Goal: Task Accomplishment & Management: Manage account settings

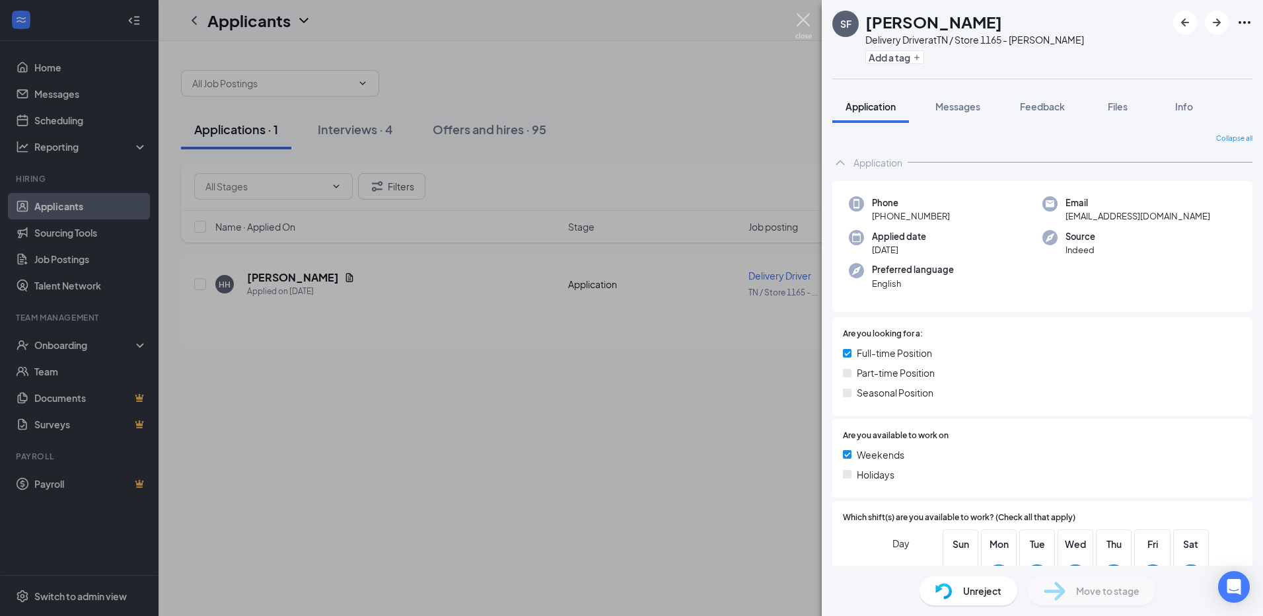
click at [799, 17] on img at bounding box center [803, 26] width 17 height 26
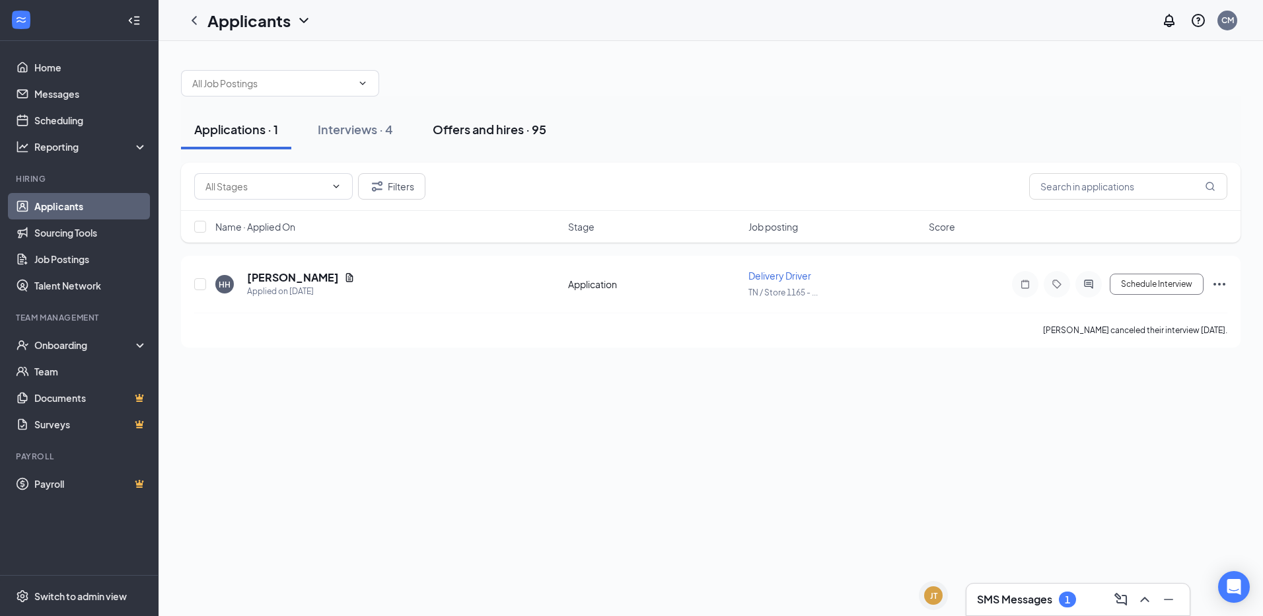
click at [483, 124] on div "Offers and hires · 95" at bounding box center [490, 129] width 114 height 17
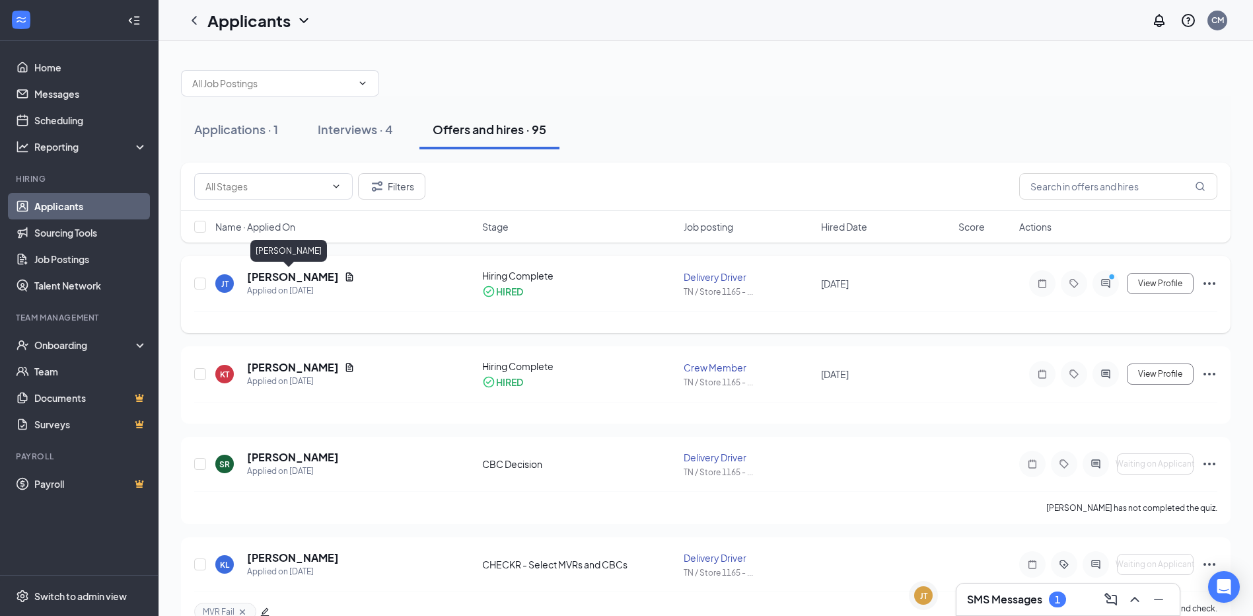
click at [286, 275] on h5 "[PERSON_NAME]" at bounding box center [293, 276] width 92 height 15
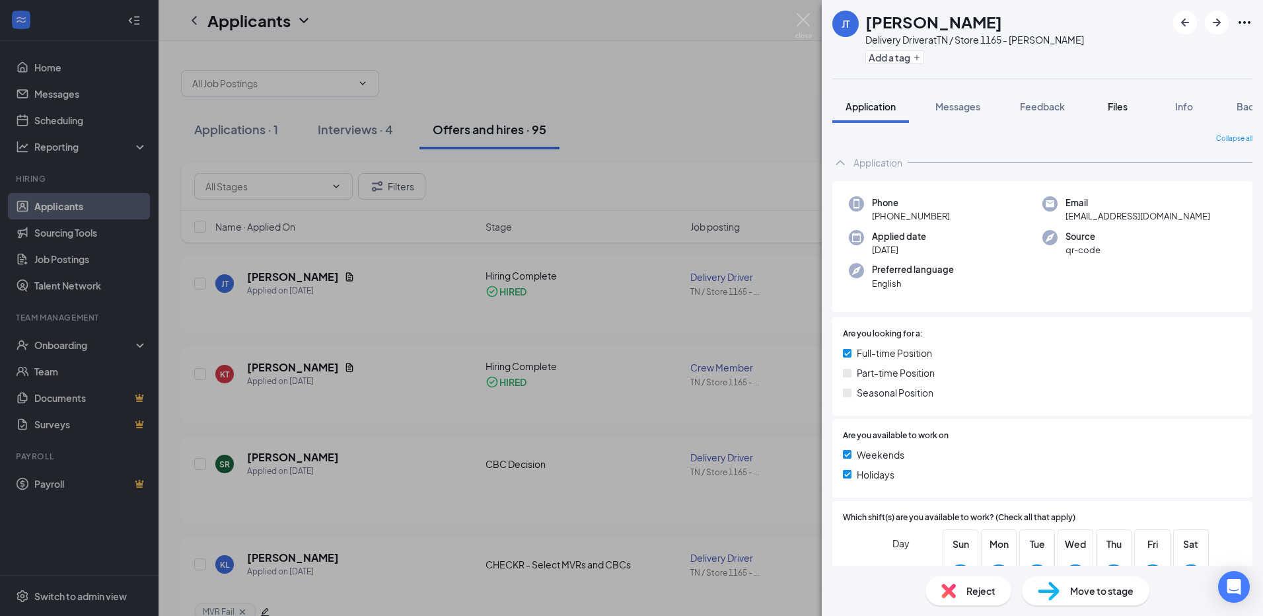
click at [1118, 108] on span "Files" at bounding box center [1118, 106] width 20 height 12
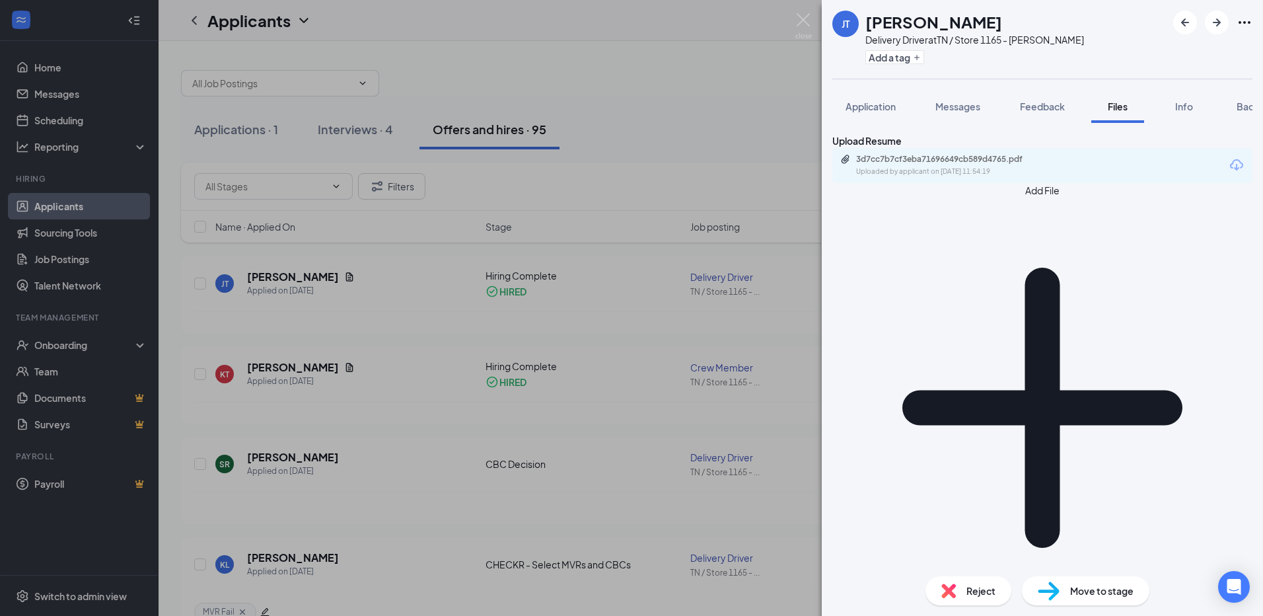
click at [869, 234] on button "Add File" at bounding box center [1042, 400] width 420 height 435
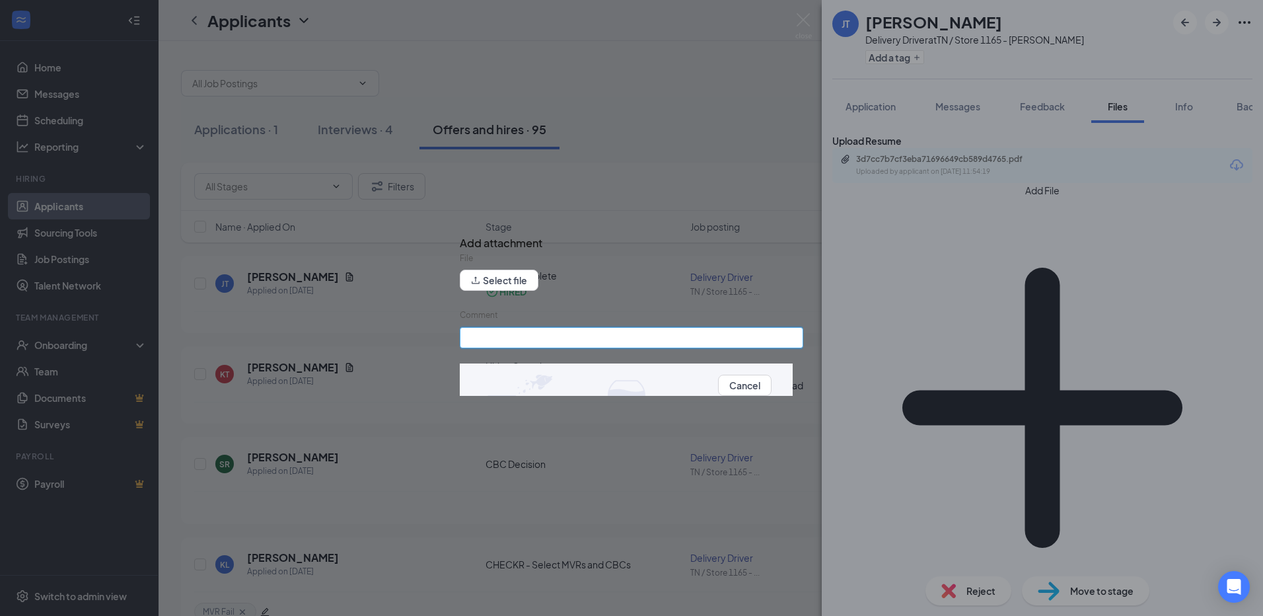
click at [515, 336] on input "Comment" at bounding box center [631, 337] width 343 height 21
click at [522, 289] on button "Select file" at bounding box center [499, 279] width 79 height 21
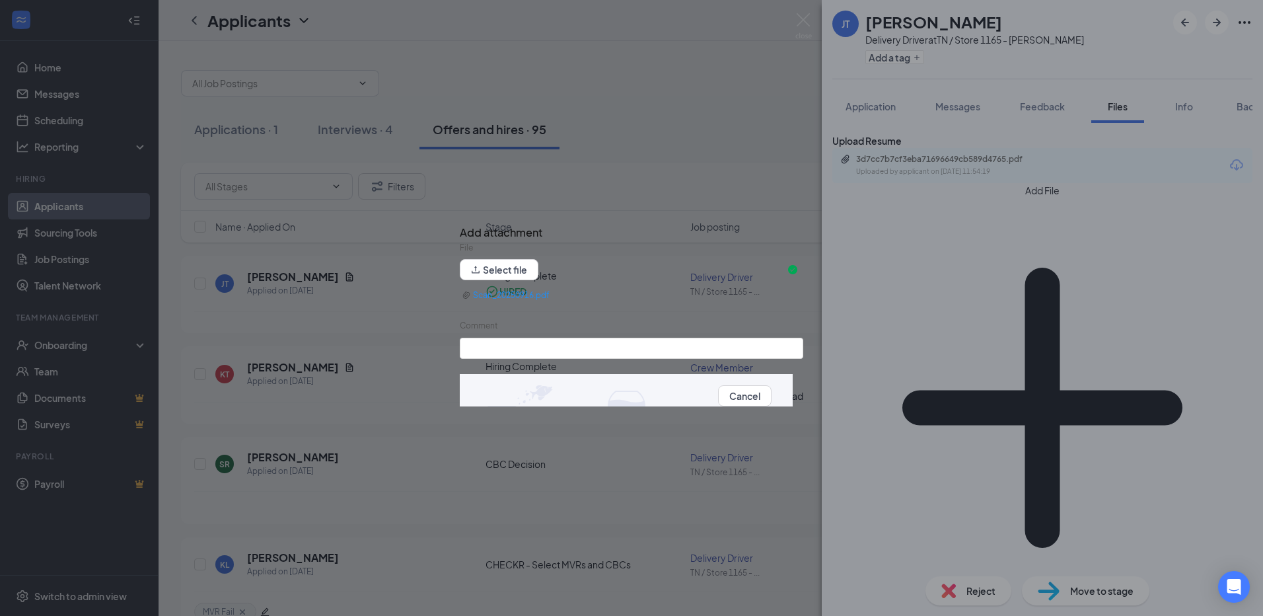
click at [771, 398] on button "Upload" at bounding box center [787, 395] width 32 height 15
